Goal: Information Seeking & Learning: Learn about a topic

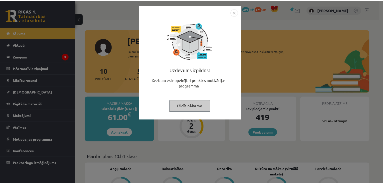
scroll to position [70, 0]
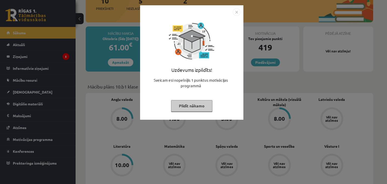
click at [198, 110] on button "Pildīt nākamo" at bounding box center [191, 106] width 41 height 12
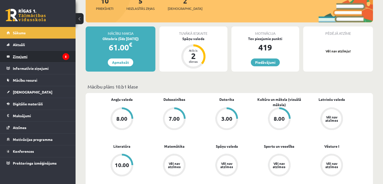
click at [60, 53] on legend "Ziņojumi 5" at bounding box center [41, 57] width 56 height 12
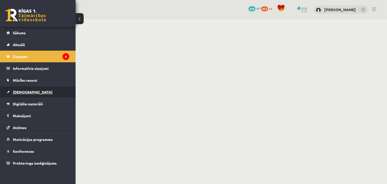
click at [31, 87] on link "[DEMOGRAPHIC_DATA]" at bounding box center [38, 92] width 63 height 12
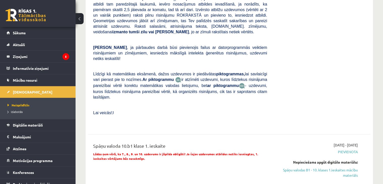
scroll to position [134, 0]
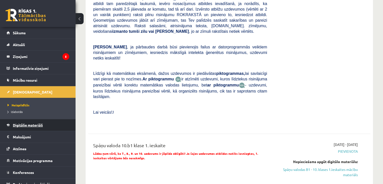
click at [39, 123] on span "Digitālie materiāli" at bounding box center [28, 125] width 30 height 5
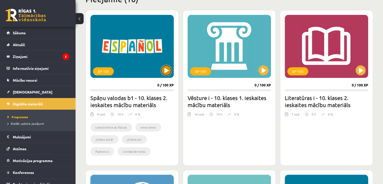
click at [166, 66] on button at bounding box center [166, 70] width 10 height 10
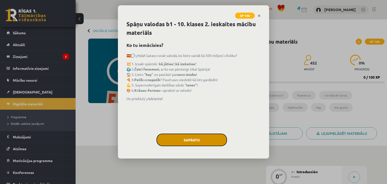
click at [187, 137] on button "Sapratu" at bounding box center [191, 140] width 71 height 13
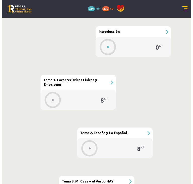
scroll to position [192, 0]
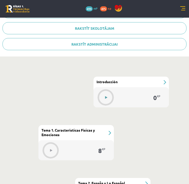
click at [111, 98] on button at bounding box center [107, 98] width 12 height 12
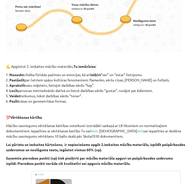
scroll to position [302, 0]
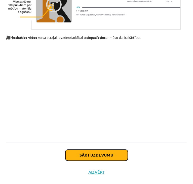
click at [103, 151] on button "Sākt uzdevumu" at bounding box center [96, 155] width 62 height 11
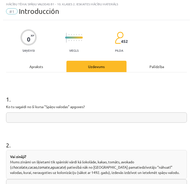
scroll to position [3, 0]
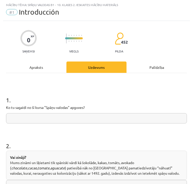
click at [74, 123] on input "text" at bounding box center [96, 118] width 181 height 10
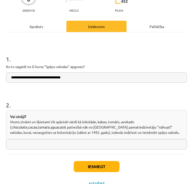
scroll to position [53, 0]
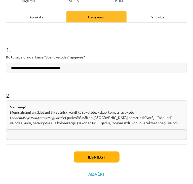
type input "**********"
click at [54, 131] on input "text" at bounding box center [96, 134] width 181 height 10
type input "********"
click at [95, 157] on button "Iesniegt" at bounding box center [97, 156] width 46 height 11
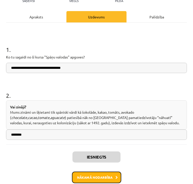
click at [81, 174] on button "Nākamā nodarbība" at bounding box center [96, 178] width 49 height 12
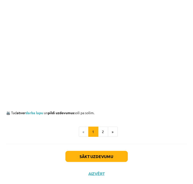
scroll to position [284, 0]
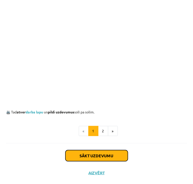
click at [105, 151] on button "Sākt uzdevumu" at bounding box center [96, 155] width 62 height 11
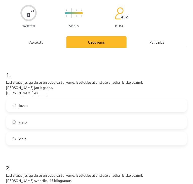
scroll to position [53, 0]
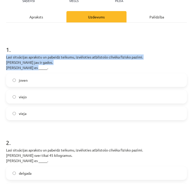
drag, startPoint x: 4, startPoint y: 56, endPoint x: 40, endPoint y: 67, distance: 37.8
copy p "Lasi situācijas aprakstu un pabeidz teikumu, izvēloties atbilstošo cilvēka fizi…"
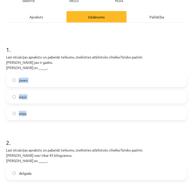
drag, startPoint x: 18, startPoint y: 80, endPoint x: 35, endPoint y: 120, distance: 42.8
click at [35, 119] on div "joven viejo vieja" at bounding box center [96, 96] width 181 height 47
copy div "joven viejo vieja"
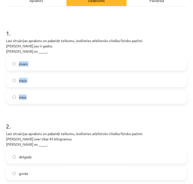
scroll to position [79, 0]
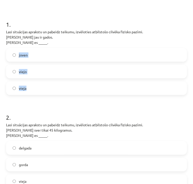
click at [30, 87] on label "vieja" at bounding box center [97, 88] width 180 height 13
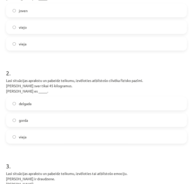
scroll to position [129, 0]
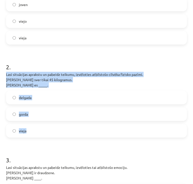
drag, startPoint x: 3, startPoint y: 75, endPoint x: 45, endPoint y: 136, distance: 74.3
copy div "Lasi situācijas aprakstu un pabeidz teikumu, izvēloties atbilstošo cilvēka fizi…"
click at [82, 98] on label "delgada" at bounding box center [97, 97] width 180 height 13
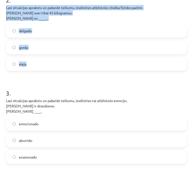
scroll to position [205, 0]
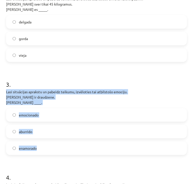
drag, startPoint x: 3, startPoint y: 94, endPoint x: 50, endPoint y: 140, distance: 66.3
copy div "Lasi situācijas aprakstu un pabeidz teikumu, izvēloties tai atbilstošo emociju.…"
click at [106, 117] on label "emocionado" at bounding box center [97, 115] width 180 height 13
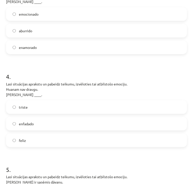
click at [80, 129] on label "enfadado" at bounding box center [97, 123] width 180 height 13
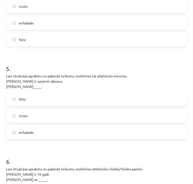
click at [80, 128] on label "enfadado" at bounding box center [97, 132] width 180 height 13
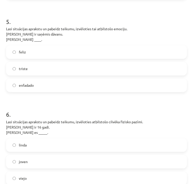
scroll to position [456, 0]
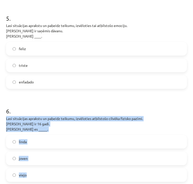
drag, startPoint x: 5, startPoint y: 116, endPoint x: 66, endPoint y: 173, distance: 83.1
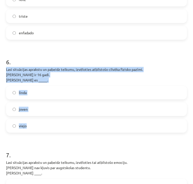
scroll to position [507, 0]
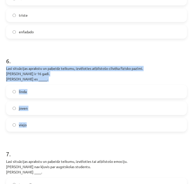
copy div "Lasi situācijas aprakstu un pabeidz teikumu, izvēloties atbilstošo cilvēka fizi…"
click at [68, 107] on label "joven" at bounding box center [97, 108] width 180 height 13
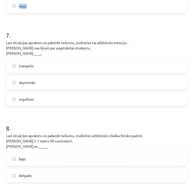
scroll to position [633, 0]
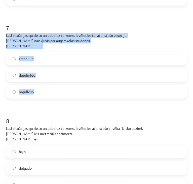
drag, startPoint x: 5, startPoint y: 33, endPoint x: 46, endPoint y: 93, distance: 72.9
copy div "Lasi situācijas aprakstu un pabeidz teikumu, izvēloties tai atbilstošo emociju.…"
click at [58, 70] on label "deprimido" at bounding box center [97, 75] width 180 height 13
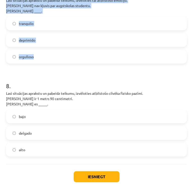
scroll to position [683, 0]
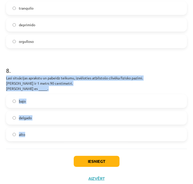
drag, startPoint x: 5, startPoint y: 76, endPoint x: 48, endPoint y: 144, distance: 80.4
copy div "Lasi situācijas aprakstu un pabeidz teikumu, izvēloties atbilstošo cilvēka fizi…"
click at [91, 139] on label "alto" at bounding box center [97, 134] width 180 height 13
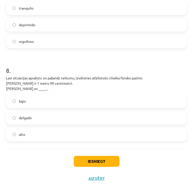
scroll to position [689, 0]
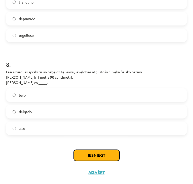
click at [97, 153] on button "Iesniegt" at bounding box center [97, 155] width 46 height 11
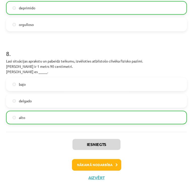
scroll to position [705, 0]
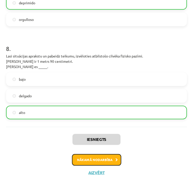
click at [92, 161] on button "Nākamā nodarbība" at bounding box center [96, 160] width 49 height 12
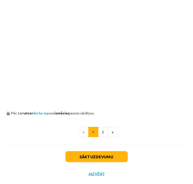
scroll to position [277, 0]
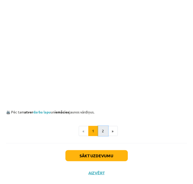
click at [102, 129] on button "2" at bounding box center [103, 131] width 10 height 10
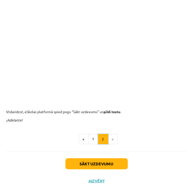
scroll to position [131, 0]
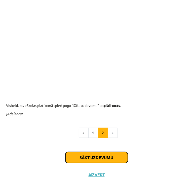
click at [108, 158] on button "Sākt uzdevumu" at bounding box center [96, 157] width 62 height 11
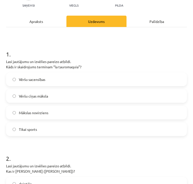
scroll to position [53, 0]
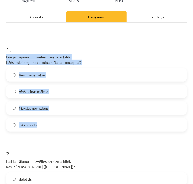
drag, startPoint x: 5, startPoint y: 56, endPoint x: 60, endPoint y: 125, distance: 88.3
copy div "Lasi jautājumu un izvēlies pareizo atbildi. Kāds ir skaidrojums terminam “la ta…"
click at [76, 89] on label "Vēršu cīņas māksla" at bounding box center [97, 91] width 180 height 13
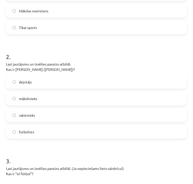
scroll to position [154, 0]
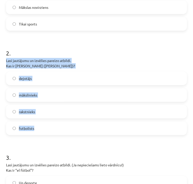
drag, startPoint x: 1, startPoint y: 60, endPoint x: 69, endPoint y: 130, distance: 97.3
click at [69, 130] on div "Mācību tēma: Spāņu valodas b1 - 10. klases 2. ieskaites mācību materiāls #3 Tem…" at bounding box center [96, 92] width 193 height 184
copy div "Lasi jautājumu un izvēlies pareizo atbildi. Kas ir [PERSON_NAME] ([PERSON_NAME]…"
click at [65, 96] on label "mākslinieks" at bounding box center [97, 95] width 180 height 13
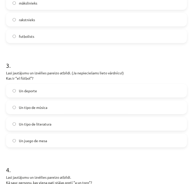
scroll to position [255, 0]
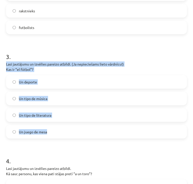
drag, startPoint x: 6, startPoint y: 62, endPoint x: 55, endPoint y: 126, distance: 80.4
copy div "Lasi jautājumu un izvēlies pareizo atbildi. (Ja nepieciešams lieto vārdnīcu!) K…"
click at [69, 86] on label "Un deporte" at bounding box center [97, 82] width 180 height 13
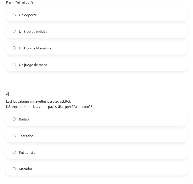
scroll to position [330, 0]
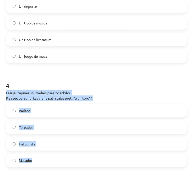
drag, startPoint x: 3, startPoint y: 94, endPoint x: 36, endPoint y: 164, distance: 78.0
click at [36, 164] on div "8 XP Saņemsi Viegls 452 pilda Apraksts Uzdevums Palīdzība 1 . Lasi jautājumu un…" at bounding box center [96, 161] width 187 height 937
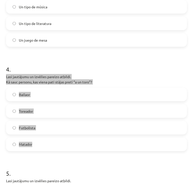
scroll to position [356, 0]
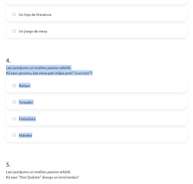
click at [59, 135] on label "Matador" at bounding box center [97, 135] width 180 height 13
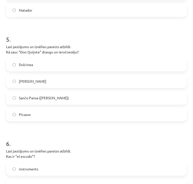
scroll to position [482, 0]
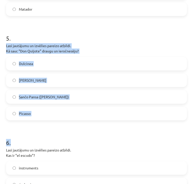
drag, startPoint x: 3, startPoint y: 46, endPoint x: 58, endPoint y: 128, distance: 99.3
click at [58, 128] on div "Mācību tēma: Spāņu valodas b1 - 10. klases 2. ieskaites mācību materiāls #3 Tem…" at bounding box center [96, 92] width 193 height 184
drag, startPoint x: 60, startPoint y: 123, endPoint x: 53, endPoint y: 121, distance: 7.0
click at [59, 123] on form "1 . Lasi jautājumu un izvēlies pareizo atbildi. Kāds ir skaidrojums terminam “l…" at bounding box center [96, 21] width 181 height 824
click at [10, 68] on label "Dulcinea" at bounding box center [97, 63] width 180 height 13
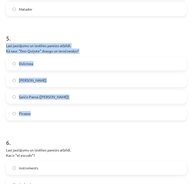
drag, startPoint x: 2, startPoint y: 44, endPoint x: 60, endPoint y: 115, distance: 91.8
click at [60, 115] on div "Mācību tēma: Spāņu valodas b1 - 10. klases 2. ieskaites mācību materiāls #3 Tem…" at bounding box center [96, 92] width 193 height 184
click at [102, 97] on label "Sančo Pansa ([PERSON_NAME])" at bounding box center [97, 97] width 180 height 13
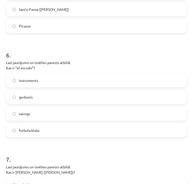
scroll to position [582, 0]
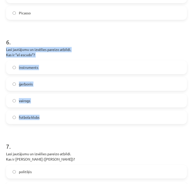
drag, startPoint x: 5, startPoint y: 48, endPoint x: 49, endPoint y: 113, distance: 79.1
click at [63, 103] on label "vairogs" at bounding box center [97, 100] width 180 height 13
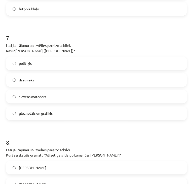
scroll to position [708, 0]
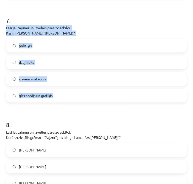
drag, startPoint x: 4, startPoint y: 27, endPoint x: 59, endPoint y: 98, distance: 89.7
click at [68, 96] on label "gleznotājs un grafiķis" at bounding box center [97, 95] width 180 height 13
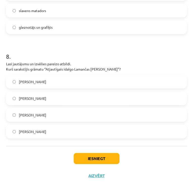
scroll to position [780, 0]
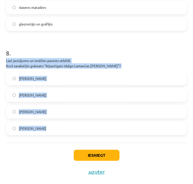
drag, startPoint x: 3, startPoint y: 63, endPoint x: 65, endPoint y: 127, distance: 89.4
click at [65, 127] on div "Mācību tēma: Spāņu valodas b1 - 10. klases 2. ieskaites mācību materiāls #3 Tem…" at bounding box center [96, 92] width 193 height 184
click at [90, 113] on label "[PERSON_NAME]" at bounding box center [97, 111] width 180 height 13
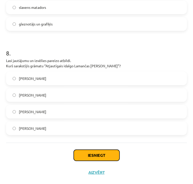
click at [90, 150] on button "Iesniegt" at bounding box center [97, 155] width 46 height 11
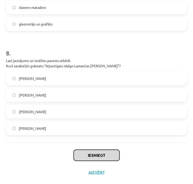
click at [90, 151] on button "Iesniegt" at bounding box center [97, 155] width 46 height 11
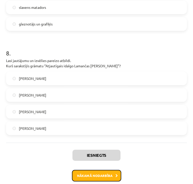
click at [97, 175] on button "Nākamā nodarbība" at bounding box center [96, 176] width 49 height 12
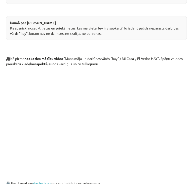
scroll to position [284, 0]
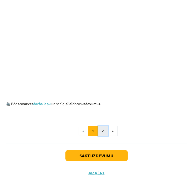
click at [104, 131] on button "2" at bounding box center [103, 131] width 10 height 10
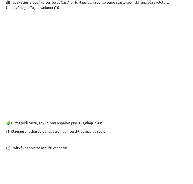
scroll to position [213, 0]
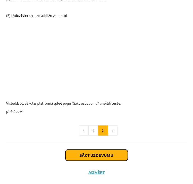
click at [110, 150] on button "Sākt uzdevumu" at bounding box center [96, 155] width 62 height 11
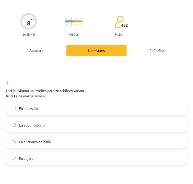
scroll to position [28, 0]
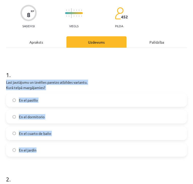
drag, startPoint x: 7, startPoint y: 84, endPoint x: 53, endPoint y: 145, distance: 76.5
click at [53, 145] on div "1 . Lasi jautājumu un izvēlies pareizo atbildes variantu. Kurā telpā mazgājamie…" at bounding box center [96, 109] width 181 height 94
click at [65, 131] on label "En el cuarto de baño" at bounding box center [97, 133] width 180 height 13
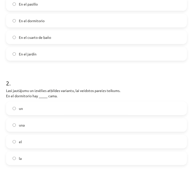
scroll to position [129, 0]
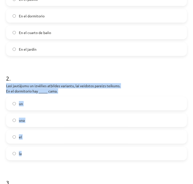
drag, startPoint x: 6, startPoint y: 86, endPoint x: 37, endPoint y: 159, distance: 79.3
click at [37, 159] on div "2 . Lasi jautājumu un izvēlies atbildes variantu, lai veidotos pareizs teikums.…" at bounding box center [96, 113] width 181 height 94
click at [24, 131] on label "el" at bounding box center [97, 136] width 180 height 13
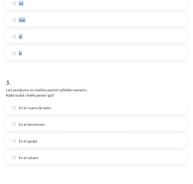
scroll to position [230, 0]
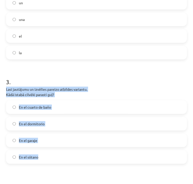
drag, startPoint x: 6, startPoint y: 90, endPoint x: 49, endPoint y: 151, distance: 74.1
click at [49, 151] on div "3 . Lasi jautājumu un izvēlies pareizo atbildes variantu. Kādā istabā cilvēki p…" at bounding box center [96, 117] width 181 height 94
click at [90, 123] on label "En el dormitorio" at bounding box center [97, 123] width 180 height 13
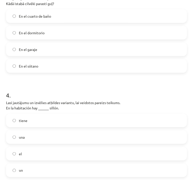
scroll to position [330, 0]
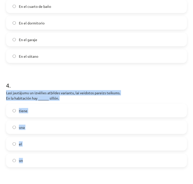
drag, startPoint x: 6, startPoint y: 92, endPoint x: 48, endPoint y: 167, distance: 85.4
click at [48, 167] on div "8 XP Saņemsi Viegls 452 pilda Apraksts Uzdevums Palīdzība 1 . Lasi jautājumu un…" at bounding box center [96, 161] width 187 height 937
click at [42, 162] on label "un" at bounding box center [97, 160] width 180 height 13
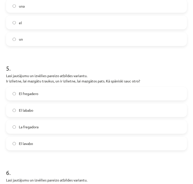
scroll to position [482, 0]
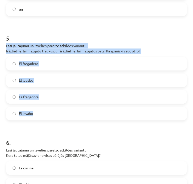
drag, startPoint x: 6, startPoint y: 49, endPoint x: 39, endPoint y: 107, distance: 67.7
click at [39, 107] on div "8 XP Saņemsi Viegls 452 pilda Apraksts Uzdevums Palīdzība 1 . Lasi jautājumu un…" at bounding box center [96, 10] width 187 height 937
click at [78, 116] on label "El lavabo" at bounding box center [97, 113] width 180 height 13
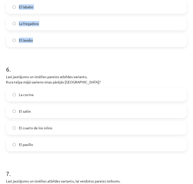
scroll to position [582, 0]
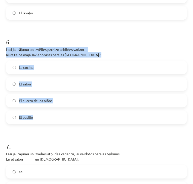
drag, startPoint x: 4, startPoint y: 48, endPoint x: 48, endPoint y: 113, distance: 79.4
click at [87, 116] on label "El pasillo" at bounding box center [97, 117] width 180 height 13
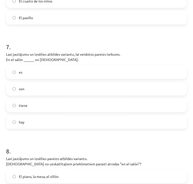
scroll to position [683, 0]
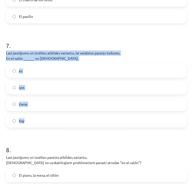
drag, startPoint x: 7, startPoint y: 55, endPoint x: 38, endPoint y: 121, distance: 72.9
click at [38, 121] on div "7 . Lasi jautājumu un izvēlies atbildes variantu, lai veidotos pareizs teikums.…" at bounding box center [96, 80] width 181 height 94
click at [83, 119] on label "hay" at bounding box center [97, 120] width 180 height 13
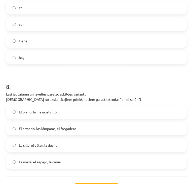
scroll to position [759, 0]
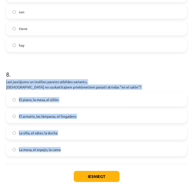
drag, startPoint x: 6, startPoint y: 82, endPoint x: 73, endPoint y: 149, distance: 94.6
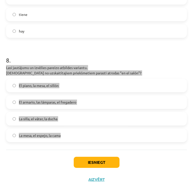
scroll to position [780, 0]
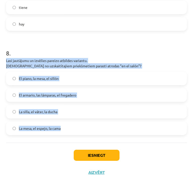
click at [83, 80] on label "El piano, la mesa, el sillón" at bounding box center [97, 78] width 180 height 13
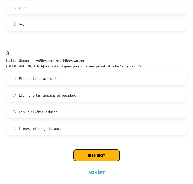
click at [111, 154] on button "Iesniegt" at bounding box center [97, 155] width 46 height 11
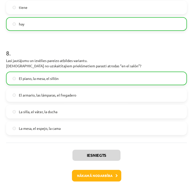
scroll to position [796, 0]
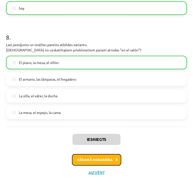
click at [111, 156] on button "Nākamā nodarbība" at bounding box center [96, 160] width 49 height 12
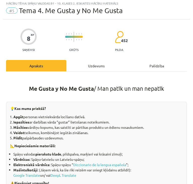
scroll to position [3, 0]
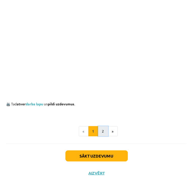
click at [104, 129] on button "2" at bounding box center [103, 131] width 10 height 10
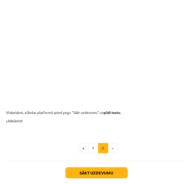
scroll to position [237, 0]
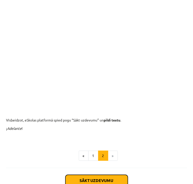
click at [112, 176] on button "Sākt uzdevumu" at bounding box center [96, 180] width 62 height 11
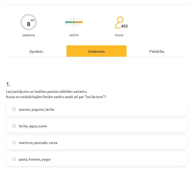
scroll to position [28, 0]
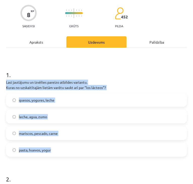
drag, startPoint x: 3, startPoint y: 80, endPoint x: 54, endPoint y: 151, distance: 88.4
click at [54, 151] on div "Mācību tēma: Spāņu valodas b1 - 10. klases 2. ieskaites mācību materiāls #5 Tem…" at bounding box center [96, 92] width 193 height 184
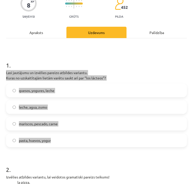
scroll to position [53, 0]
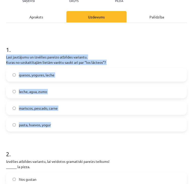
click at [123, 55] on p "Lasi jautājumu un izvēlies pareizo atbildes variantu. Kuras no uzskaitītajām li…" at bounding box center [96, 59] width 181 height 11
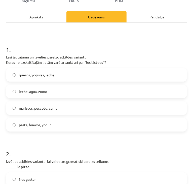
click at [85, 77] on label "quesos, yogures, leche" at bounding box center [97, 75] width 180 height 13
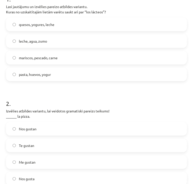
scroll to position [154, 0]
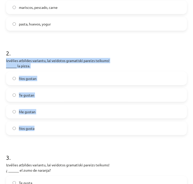
drag, startPoint x: 5, startPoint y: 59, endPoint x: 55, endPoint y: 129, distance: 85.8
click at [44, 76] on label "Nos gustan" at bounding box center [97, 78] width 180 height 13
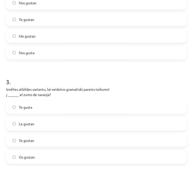
scroll to position [255, 0]
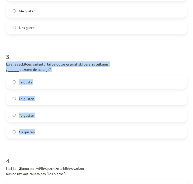
drag, startPoint x: 5, startPoint y: 64, endPoint x: 51, endPoint y: 134, distance: 83.2
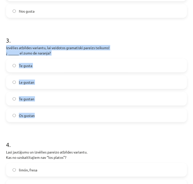
scroll to position [280, 0]
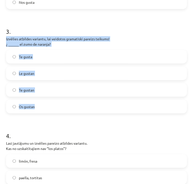
click at [45, 89] on label "Te gustan" at bounding box center [97, 90] width 180 height 13
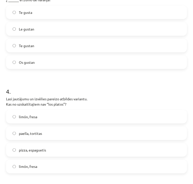
scroll to position [330, 0]
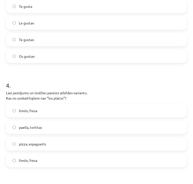
click at [31, 9] on label "Te gusta" at bounding box center [97, 6] width 180 height 13
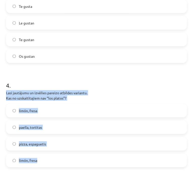
drag, startPoint x: 4, startPoint y: 93, endPoint x: 56, endPoint y: 161, distance: 85.7
click at [56, 161] on div "8 XP Saņemsi Grūts 452 pilda Apraksts Uzdevums Palīdzība 1 . Lasi jautājumu un …" at bounding box center [96, 161] width 187 height 937
click at [48, 160] on label "limón, fresa" at bounding box center [97, 160] width 180 height 13
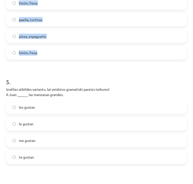
scroll to position [456, 0]
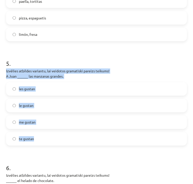
drag, startPoint x: 4, startPoint y: 71, endPoint x: 63, endPoint y: 133, distance: 85.9
click at [63, 133] on div "8 XP Saņemsi Grūts 452 pilda Apraksts Uzdevums Palīdzība 1 . Lasi jautājumu un …" at bounding box center [96, 35] width 187 height 937
click at [49, 90] on label "les gustan" at bounding box center [97, 89] width 180 height 13
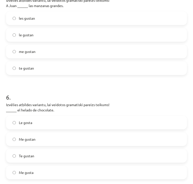
scroll to position [582, 0]
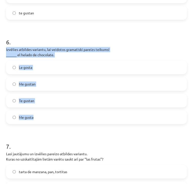
drag, startPoint x: 3, startPoint y: 49, endPoint x: 58, endPoint y: 113, distance: 85.4
click at [58, 113] on div "Mācību tēma: Spāņu valodas b1 - 10. klases 2. ieskaites mācību materiāls #5 Tem…" at bounding box center [96, 92] width 193 height 184
click at [52, 115] on label "Me gusta" at bounding box center [97, 117] width 180 height 13
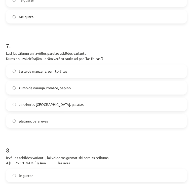
scroll to position [683, 0]
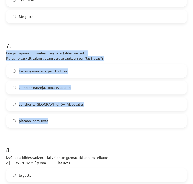
drag, startPoint x: 5, startPoint y: 52, endPoint x: 52, endPoint y: 117, distance: 80.5
click at [80, 119] on label "plátano, pera, uvas" at bounding box center [97, 120] width 180 height 13
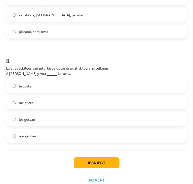
scroll to position [780, 0]
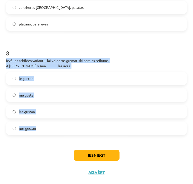
drag, startPoint x: 7, startPoint y: 64, endPoint x: 49, endPoint y: 126, distance: 75.2
click at [113, 112] on label "les gustan" at bounding box center [97, 111] width 180 height 13
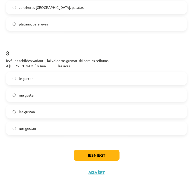
click at [99, 149] on div "Iesniegt Aizvērt" at bounding box center [96, 160] width 181 height 35
click at [100, 150] on button "Iesniegt" at bounding box center [97, 155] width 46 height 11
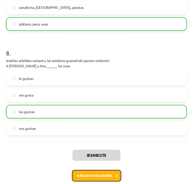
click at [105, 179] on button "Nākamā nodarbība" at bounding box center [96, 176] width 49 height 12
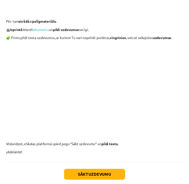
scroll to position [483, 0]
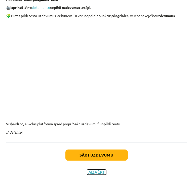
click at [93, 171] on button "Aizvērt" at bounding box center [96, 172] width 19 height 5
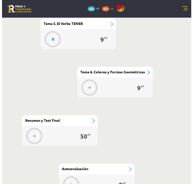
scroll to position [511, 0]
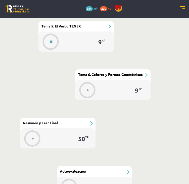
click at [54, 40] on button at bounding box center [51, 42] width 12 height 12
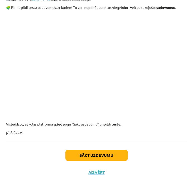
scroll to position [492, 0]
click at [98, 155] on button "Sākt uzdevumu" at bounding box center [96, 155] width 62 height 11
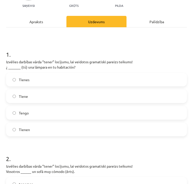
scroll to position [53, 0]
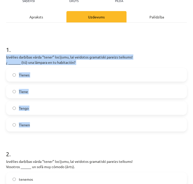
drag, startPoint x: 6, startPoint y: 57, endPoint x: 41, endPoint y: 122, distance: 74.4
click at [50, 77] on label "Tienes" at bounding box center [97, 75] width 180 height 13
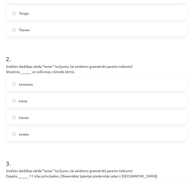
scroll to position [154, 0]
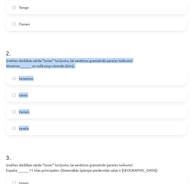
drag, startPoint x: 4, startPoint y: 60, endPoint x: 46, endPoint y: 121, distance: 74.0
click at [64, 127] on label "tenéis" at bounding box center [97, 128] width 180 height 13
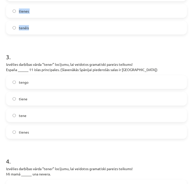
scroll to position [255, 0]
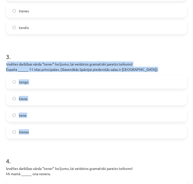
drag, startPoint x: 7, startPoint y: 63, endPoint x: 57, endPoint y: 127, distance: 81.3
click at [57, 127] on div "3 . Izvēlies darbības vārda “tener” locījumu, lai veidotos gramatiski pareizs t…" at bounding box center [96, 91] width 181 height 94
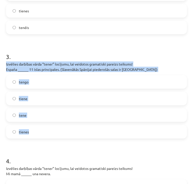
drag, startPoint x: 6, startPoint y: 65, endPoint x: 46, endPoint y: 127, distance: 73.8
click at [55, 137] on label "tienes" at bounding box center [97, 131] width 180 height 13
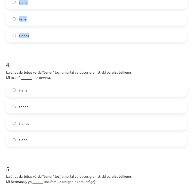
scroll to position [356, 0]
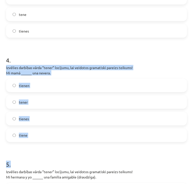
drag, startPoint x: 6, startPoint y: 65, endPoint x: 43, endPoint y: 145, distance: 87.7
drag, startPoint x: 4, startPoint y: 67, endPoint x: 37, endPoint y: 131, distance: 72.1
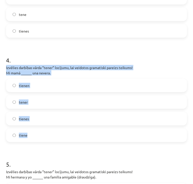
scroll to position [431, 0]
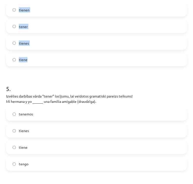
click at [34, 60] on label "tiene" at bounding box center [97, 59] width 180 height 13
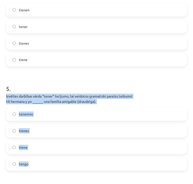
drag, startPoint x: 3, startPoint y: 97, endPoint x: 49, endPoint y: 162, distance: 80.2
click at [49, 163] on div "Mācību tēma: Spāņu valodas b1 - 10. klases 2. ieskaites mācību materiāls #6 Tem…" at bounding box center [96, 92] width 193 height 184
click at [47, 115] on label "tenemos" at bounding box center [97, 114] width 180 height 13
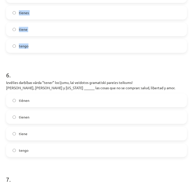
scroll to position [557, 0]
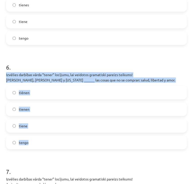
drag, startPoint x: 4, startPoint y: 73, endPoint x: 59, endPoint y: 138, distance: 86.3
click at [48, 111] on label "tienen" at bounding box center [97, 109] width 180 height 13
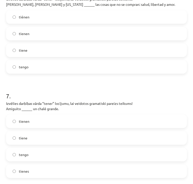
scroll to position [683, 0]
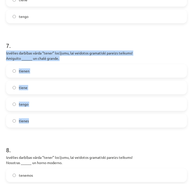
drag, startPoint x: 5, startPoint y: 52, endPoint x: 45, endPoint y: 121, distance: 79.1
click at [53, 85] on label "tiene" at bounding box center [97, 87] width 180 height 13
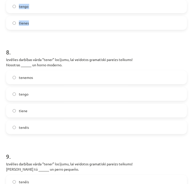
scroll to position [784, 0]
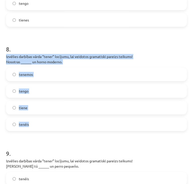
drag, startPoint x: 4, startPoint y: 56, endPoint x: 52, endPoint y: 126, distance: 84.3
click at [61, 73] on label "tenemos" at bounding box center [97, 74] width 180 height 13
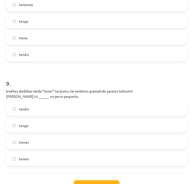
scroll to position [859, 0]
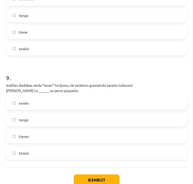
click at [7, 83] on p "Izvēlies darbības vārda “tener” locījumu, lai veidotos gramatiski pareizs teiku…" at bounding box center [96, 88] width 181 height 11
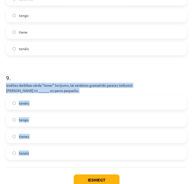
drag, startPoint x: 2, startPoint y: 86, endPoint x: 58, endPoint y: 149, distance: 84.7
click at [58, 149] on div "Mācību tēma: Spāņu valodas b1 - 10. klases 2. ieskaites mācību materiāls #6 Tem…" at bounding box center [96, 92] width 193 height 184
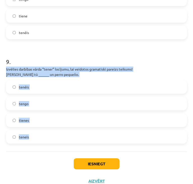
scroll to position [884, 0]
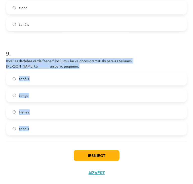
click at [43, 79] on label "tenéis" at bounding box center [97, 78] width 180 height 13
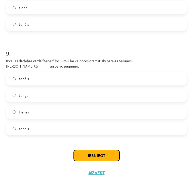
click at [105, 157] on button "Iesniegt" at bounding box center [97, 155] width 46 height 11
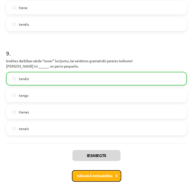
click at [101, 173] on button "Nākamā nodarbība" at bounding box center [96, 176] width 49 height 12
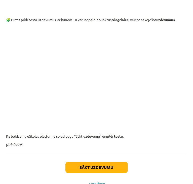
scroll to position [478, 0]
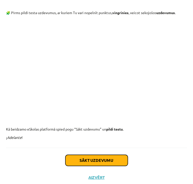
click at [100, 155] on button "Sākt uzdevumu" at bounding box center [96, 160] width 62 height 11
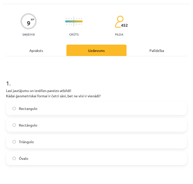
scroll to position [28, 0]
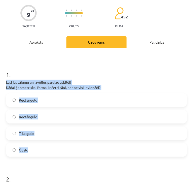
drag, startPoint x: 5, startPoint y: 80, endPoint x: 56, endPoint y: 152, distance: 88.7
click at [112, 117] on label "Rectángulo" at bounding box center [97, 116] width 180 height 13
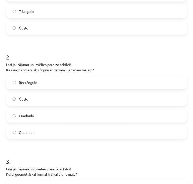
scroll to position [154, 0]
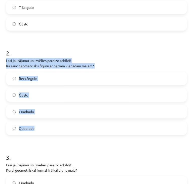
drag, startPoint x: 1, startPoint y: 57, endPoint x: 61, endPoint y: 129, distance: 93.6
click at [61, 129] on div "Mācību tēma: Spāņu valodas b1 - 10. klases 2. ieskaites mācību materiāls #7 Tem…" at bounding box center [96, 92] width 193 height 184
drag, startPoint x: 95, startPoint y: 112, endPoint x: 96, endPoint y: 109, distance: 2.8
click at [95, 112] on label "Cuadrado" at bounding box center [97, 111] width 180 height 13
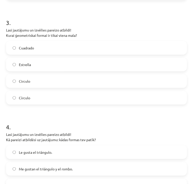
scroll to position [255, 0]
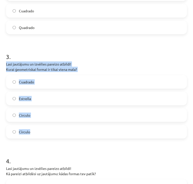
drag, startPoint x: 5, startPoint y: 63, endPoint x: 38, endPoint y: 123, distance: 68.4
click at [63, 86] on label "Cuadrado" at bounding box center [97, 82] width 180 height 13
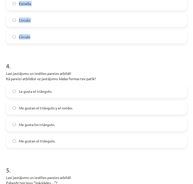
scroll to position [381, 0]
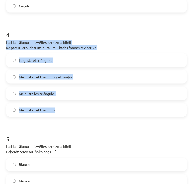
drag, startPoint x: 4, startPoint y: 41, endPoint x: 57, endPoint y: 113, distance: 89.8
click at [57, 113] on div "9 XP Saņemsi Grūts 452 pilda Apraksts Uzdevums Palīdzība 1 . Lasi jautājumu un …" at bounding box center [96, 163] width 187 height 1041
click at [84, 76] on label "Me gustan el triángulo y el rombo." at bounding box center [97, 77] width 180 height 13
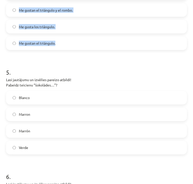
scroll to position [456, 0]
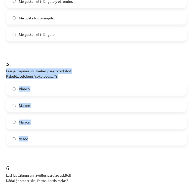
drag, startPoint x: 5, startPoint y: 72, endPoint x: 46, endPoint y: 135, distance: 75.5
click at [46, 135] on div "9 XP Saņemsi Grūts 452 pilda Apraksts Uzdevums Palīdzība 1 . Lasi jautājumu un …" at bounding box center [96, 87] width 187 height 1041
click at [70, 118] on label "Marrón" at bounding box center [97, 122] width 180 height 13
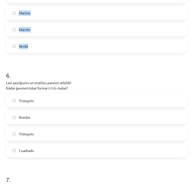
scroll to position [557, 0]
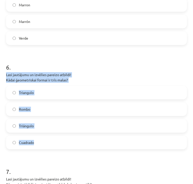
drag, startPoint x: 7, startPoint y: 75, endPoint x: 44, endPoint y: 136, distance: 70.8
click at [64, 120] on label "Triángulo" at bounding box center [97, 125] width 180 height 13
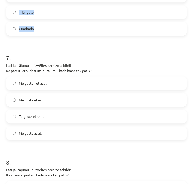
scroll to position [683, 0]
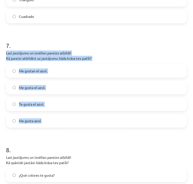
drag, startPoint x: 1, startPoint y: 49, endPoint x: 44, endPoint y: 118, distance: 81.3
click at [44, 118] on div "Mācību tēma: Spāņu valodas b1 - 10. klases 2. ieskaites mācību materiāls #7 Tem…" at bounding box center [96, 92] width 193 height 184
click at [89, 120] on label "Me gusta azul." at bounding box center [97, 120] width 180 height 13
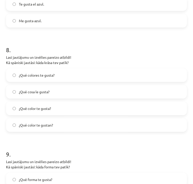
scroll to position [784, 0]
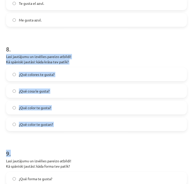
drag, startPoint x: 4, startPoint y: 56, endPoint x: 66, endPoint y: 133, distance: 98.7
click at [79, 107] on label "¿Qué color te gusta?" at bounding box center [97, 107] width 180 height 13
click at [73, 120] on label "¿Qué color te gustan?" at bounding box center [97, 124] width 180 height 13
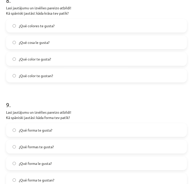
scroll to position [859, 0]
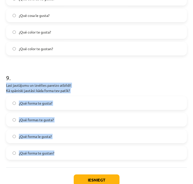
drag, startPoint x: 5, startPoint y: 82, endPoint x: 58, endPoint y: 154, distance: 89.2
click at [74, 104] on label "¿Qué forma te gusta?" at bounding box center [97, 103] width 180 height 13
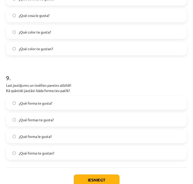
click at [83, 139] on label "¿Qué forma le gusta?" at bounding box center [97, 136] width 180 height 13
click at [91, 181] on button "Iesniegt" at bounding box center [97, 179] width 46 height 11
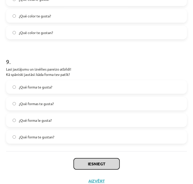
scroll to position [884, 0]
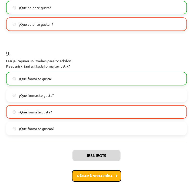
click at [103, 174] on button "Nākamā nodarbība" at bounding box center [96, 176] width 49 height 12
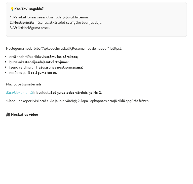
scroll to position [155, 0]
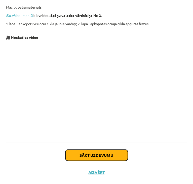
click at [119, 156] on button "Sākt uzdevumu" at bounding box center [96, 155] width 62 height 11
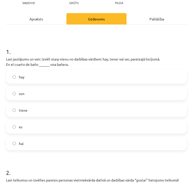
scroll to position [53, 0]
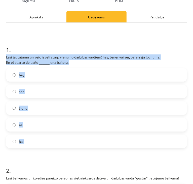
drag, startPoint x: 8, startPoint y: 59, endPoint x: 51, endPoint y: 141, distance: 92.3
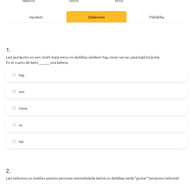
click at [31, 74] on label "hay" at bounding box center [97, 75] width 180 height 13
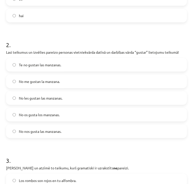
scroll to position [179, 0]
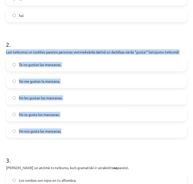
drag, startPoint x: 6, startPoint y: 51, endPoint x: 75, endPoint y: 119, distance: 96.7
click at [66, 125] on div "2 . Lasi teikumus un izvēlies pareizo personas vietniekvārda datīvā un darbības…" at bounding box center [96, 85] width 181 height 106
click at [98, 93] on label "No les gustan las manzanas." at bounding box center [97, 97] width 180 height 13
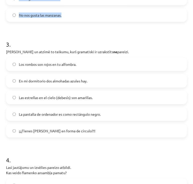
scroll to position [305, 0]
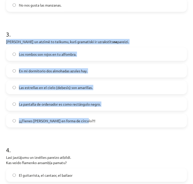
drag, startPoint x: 5, startPoint y: 42, endPoint x: 98, endPoint y: 124, distance: 124.2
click at [97, 69] on label "En mi dormitorio dos almohadas azules hay." at bounding box center [97, 70] width 180 height 13
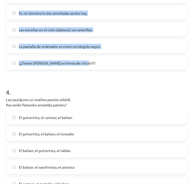
scroll to position [381, 0]
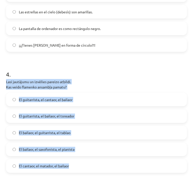
drag, startPoint x: 5, startPoint y: 82, endPoint x: 83, endPoint y: 162, distance: 111.7
click at [109, 119] on label "El guitarrista, el bailaor, el toreador" at bounding box center [97, 116] width 180 height 13
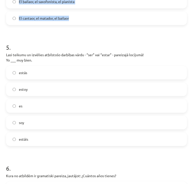
scroll to position [532, 0]
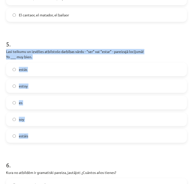
drag, startPoint x: 3, startPoint y: 52, endPoint x: 55, endPoint y: 133, distance: 96.7
click at [55, 133] on div "50 XP Saņemsi Grūts 452 pilda Apraksts Uzdevums Palīdzība 1 . Lasi jautājumu un…" at bounding box center [96, 145] width 187 height 1306
click at [74, 127] on div "estás estoy es soy estáis" at bounding box center [96, 102] width 181 height 80
click at [71, 134] on label "estáis" at bounding box center [97, 135] width 180 height 13
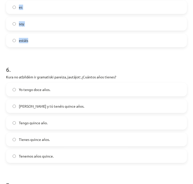
scroll to position [658, 0]
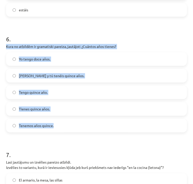
drag, startPoint x: 5, startPoint y: 46, endPoint x: 76, endPoint y: 121, distance: 103.3
click at [76, 121] on div "50 XP Saņemsi Grūts 452 pilda Apraksts Uzdevums Palīdzība 1 . Lasi jautājumu un…" at bounding box center [96, 19] width 187 height 1306
click at [78, 61] on label "Yo tengo doce años." at bounding box center [97, 59] width 180 height 13
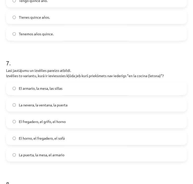
scroll to position [759, 0]
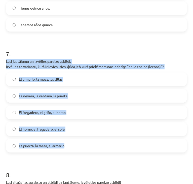
drag, startPoint x: 5, startPoint y: 61, endPoint x: 76, endPoint y: 138, distance: 105.2
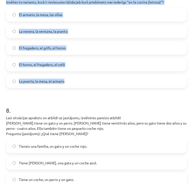
scroll to position [834, 0]
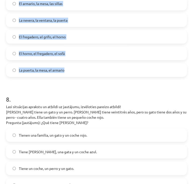
click at [70, 51] on label "El horno, el fregadero, el sofá" at bounding box center [97, 53] width 180 height 13
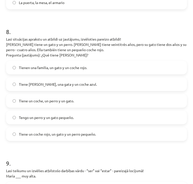
scroll to position [910, 0]
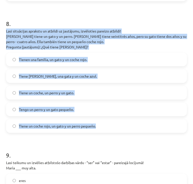
drag, startPoint x: 6, startPoint y: 30, endPoint x: 122, endPoint y: 129, distance: 152.8
click at [122, 129] on div "8 . Lasi situācijas aprakstu un atbildi uz jautājumu, izvēloties pareizo atbild…" at bounding box center [96, 71] width 181 height 121
click at [118, 125] on label "Tiene un coche rojo, un gato y un perro pequeño." at bounding box center [97, 126] width 180 height 13
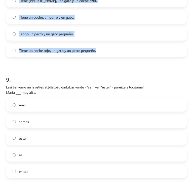
scroll to position [1036, 0]
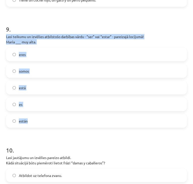
drag, startPoint x: 5, startPoint y: 36, endPoint x: 56, endPoint y: 114, distance: 94.0
click at [96, 103] on label "es" at bounding box center [97, 104] width 180 height 13
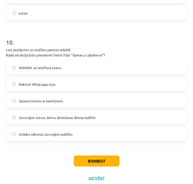
scroll to position [1149, 0]
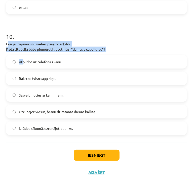
drag, startPoint x: 7, startPoint y: 43, endPoint x: 22, endPoint y: 59, distance: 21.8
click at [22, 59] on div "10 . Lasi jautājumu un izvēlies pareizo atbildi. Kādā situācijā būtu piemēroti …" at bounding box center [96, 79] width 181 height 111
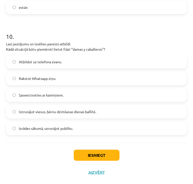
click at [30, 38] on h1 "10 ." at bounding box center [96, 32] width 181 height 16
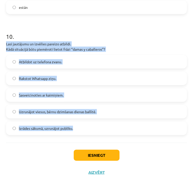
drag, startPoint x: 5, startPoint y: 43, endPoint x: 75, endPoint y: 129, distance: 111.1
click at [98, 128] on label "Izrādes sākumā, uzrunājot publiku." at bounding box center [97, 128] width 180 height 13
click at [82, 156] on button "Iesniegt" at bounding box center [97, 155] width 46 height 11
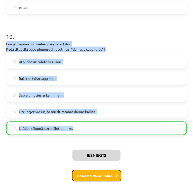
click at [107, 177] on button "Nākamā nodarbība" at bounding box center [96, 176] width 49 height 12
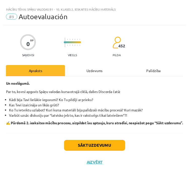
scroll to position [0, 0]
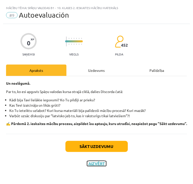
click at [97, 166] on button "Aizvērt" at bounding box center [96, 163] width 19 height 5
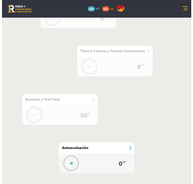
scroll to position [561, 0]
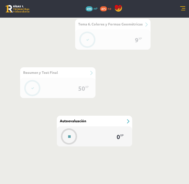
click at [73, 136] on button at bounding box center [70, 137] width 12 height 12
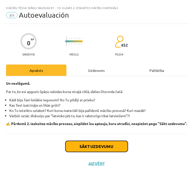
click at [117, 152] on button "Sākt uzdevumu" at bounding box center [96, 146] width 62 height 11
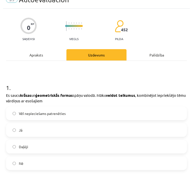
scroll to position [50, 0]
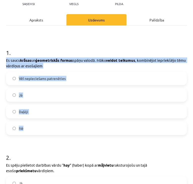
drag, startPoint x: 6, startPoint y: 59, endPoint x: 39, endPoint y: 123, distance: 71.9
click at [80, 78] on label "Vēl nepieciešams patrenēties" at bounding box center [97, 78] width 180 height 13
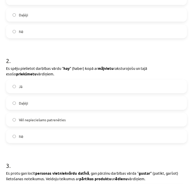
scroll to position [151, 0]
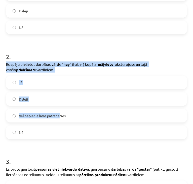
drag, startPoint x: 6, startPoint y: 63, endPoint x: 59, endPoint y: 122, distance: 79.4
click at [59, 122] on div "2 . Es spēju pielietot darbības vārdu “ hay ” (haber) kopā ar mājvietu raksturo…" at bounding box center [96, 91] width 181 height 95
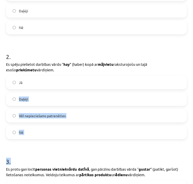
drag, startPoint x: 39, startPoint y: 143, endPoint x: 25, endPoint y: 116, distance: 29.9
click at [35, 135] on label "Nē" at bounding box center [97, 132] width 180 height 13
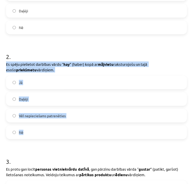
drag, startPoint x: 30, startPoint y: 130, endPoint x: 5, endPoint y: 62, distance: 72.7
click at [110, 82] on label "Jā" at bounding box center [97, 82] width 180 height 13
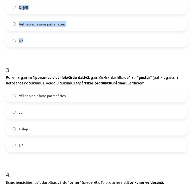
scroll to position [252, 0]
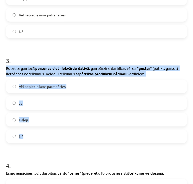
drag, startPoint x: 4, startPoint y: 67, endPoint x: 43, endPoint y: 131, distance: 75.5
click at [43, 131] on div "0 XP Saņemsi Viegls 452 pilda Apraksts Uzdevums Palīdzība 1 . Es saucu krāsas u…" at bounding box center [96, 137] width 187 height 731
click at [67, 100] on label "Jā" at bounding box center [97, 103] width 180 height 13
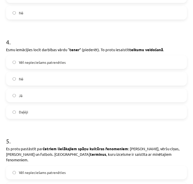
scroll to position [378, 0]
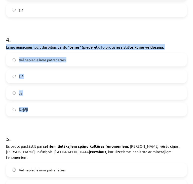
drag, startPoint x: 4, startPoint y: 46, endPoint x: 50, endPoint y: 110, distance: 78.7
click at [50, 110] on div "0 XP Saņemsi Viegls 452 pilda Apraksts Uzdevums Palīdzība 1 . Es saucu krāsas u…" at bounding box center [96, 11] width 187 height 731
click at [45, 76] on label "Nē" at bounding box center [97, 76] width 180 height 13
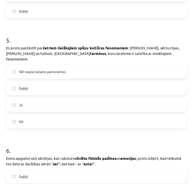
scroll to position [479, 0]
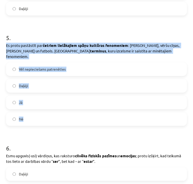
drag, startPoint x: 5, startPoint y: 46, endPoint x: 52, endPoint y: 113, distance: 82.5
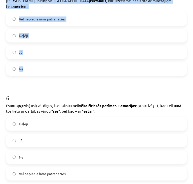
click at [38, 48] on label "Jā" at bounding box center [97, 52] width 180 height 13
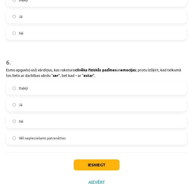
scroll to position [569, 0]
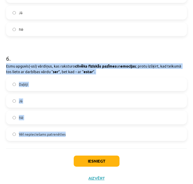
drag, startPoint x: 5, startPoint y: 58, endPoint x: 80, endPoint y: 140, distance: 111.3
click at [58, 97] on label "Jā" at bounding box center [97, 100] width 180 height 13
click at [96, 155] on button "Iesniegt" at bounding box center [97, 160] width 46 height 11
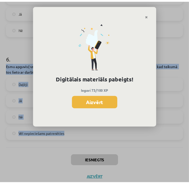
scroll to position [545, 0]
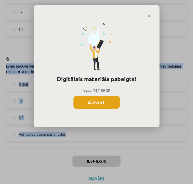
click at [103, 100] on button "Aizvērt" at bounding box center [97, 102] width 46 height 13
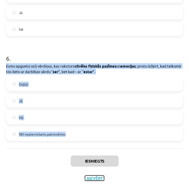
click at [97, 176] on button "Aizvērt" at bounding box center [94, 178] width 19 height 5
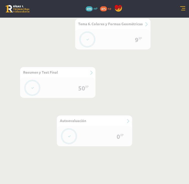
click at [179, 9] on div "0 Dāvanas 419 mP 475 xp" at bounding box center [94, 9] width 189 height 18
click at [181, 9] on link at bounding box center [183, 8] width 5 height 5
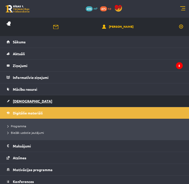
click at [31, 97] on link "[DEMOGRAPHIC_DATA]" at bounding box center [95, 101] width 177 height 12
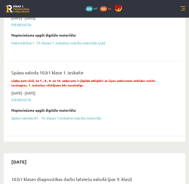
scroll to position [252, 0]
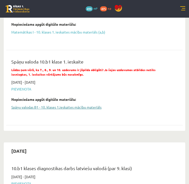
click at [81, 105] on link "Spāņu valodas B1 - 10. klases 1.ieskaites mācību materiāls" at bounding box center [90, 107] width 159 height 5
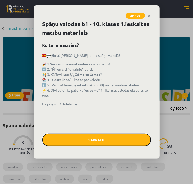
click at [111, 139] on button "Sapratu" at bounding box center [96, 140] width 109 height 13
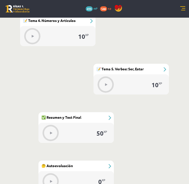
scroll to position [526, 0]
